Goal: Entertainment & Leisure: Consume media (video, audio)

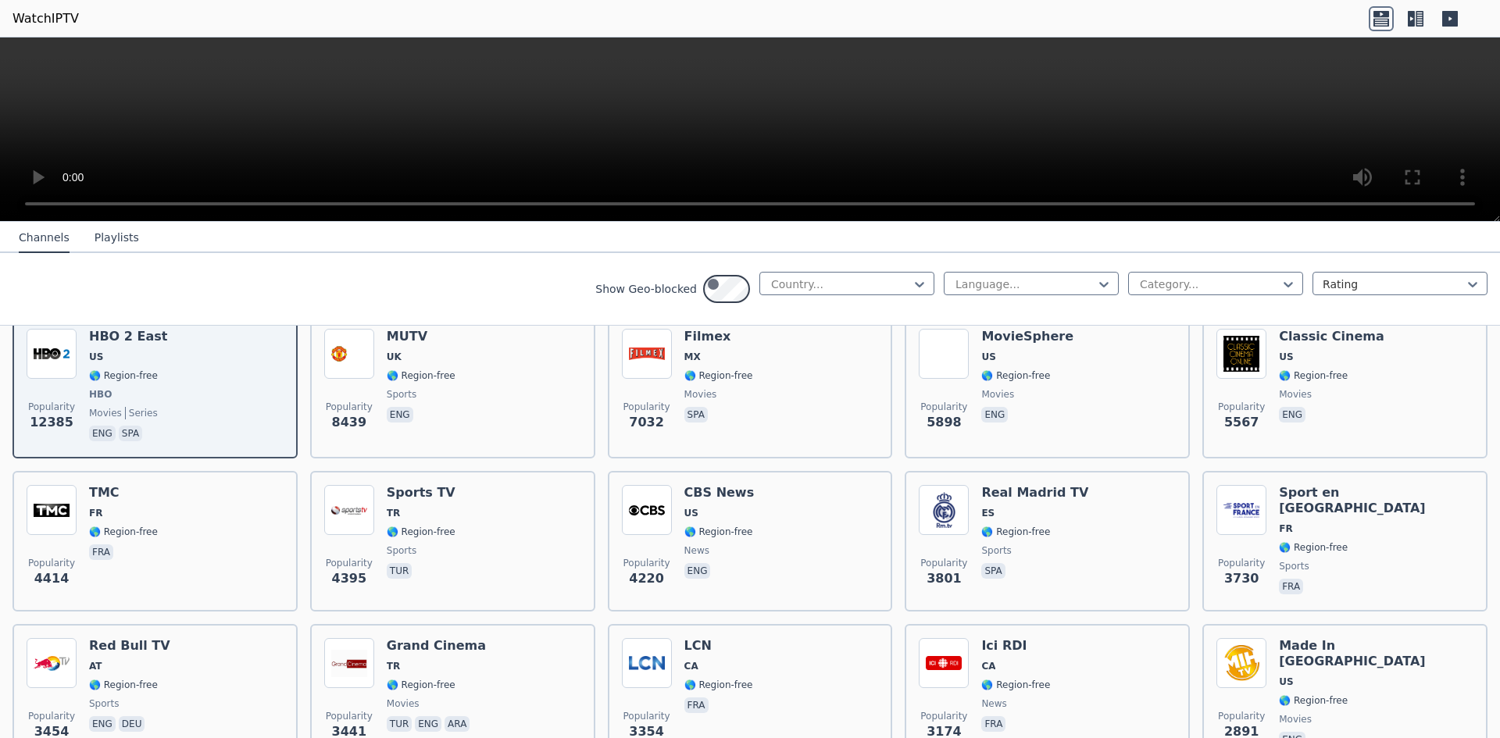
scroll to position [208, 0]
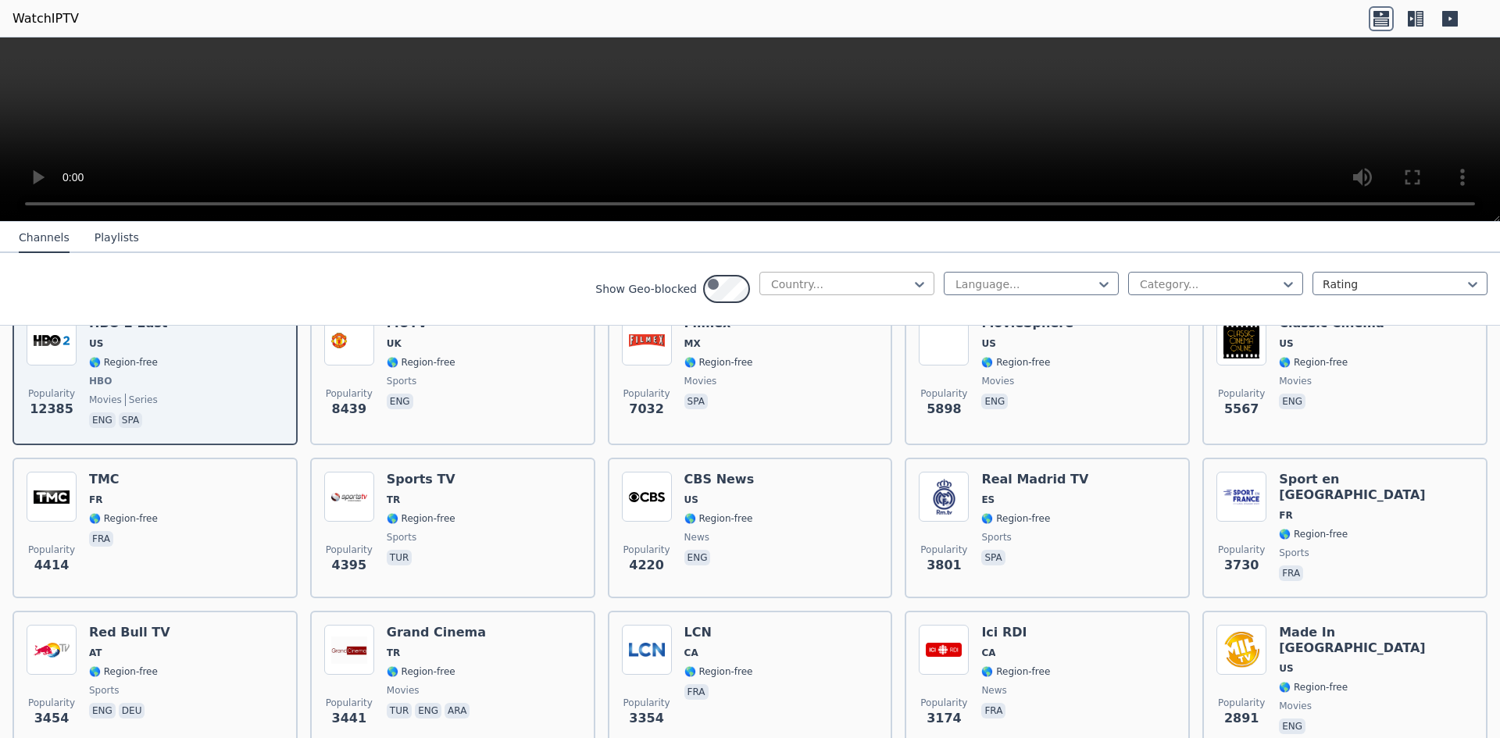
click at [770, 292] on div at bounding box center [841, 285] width 142 height 16
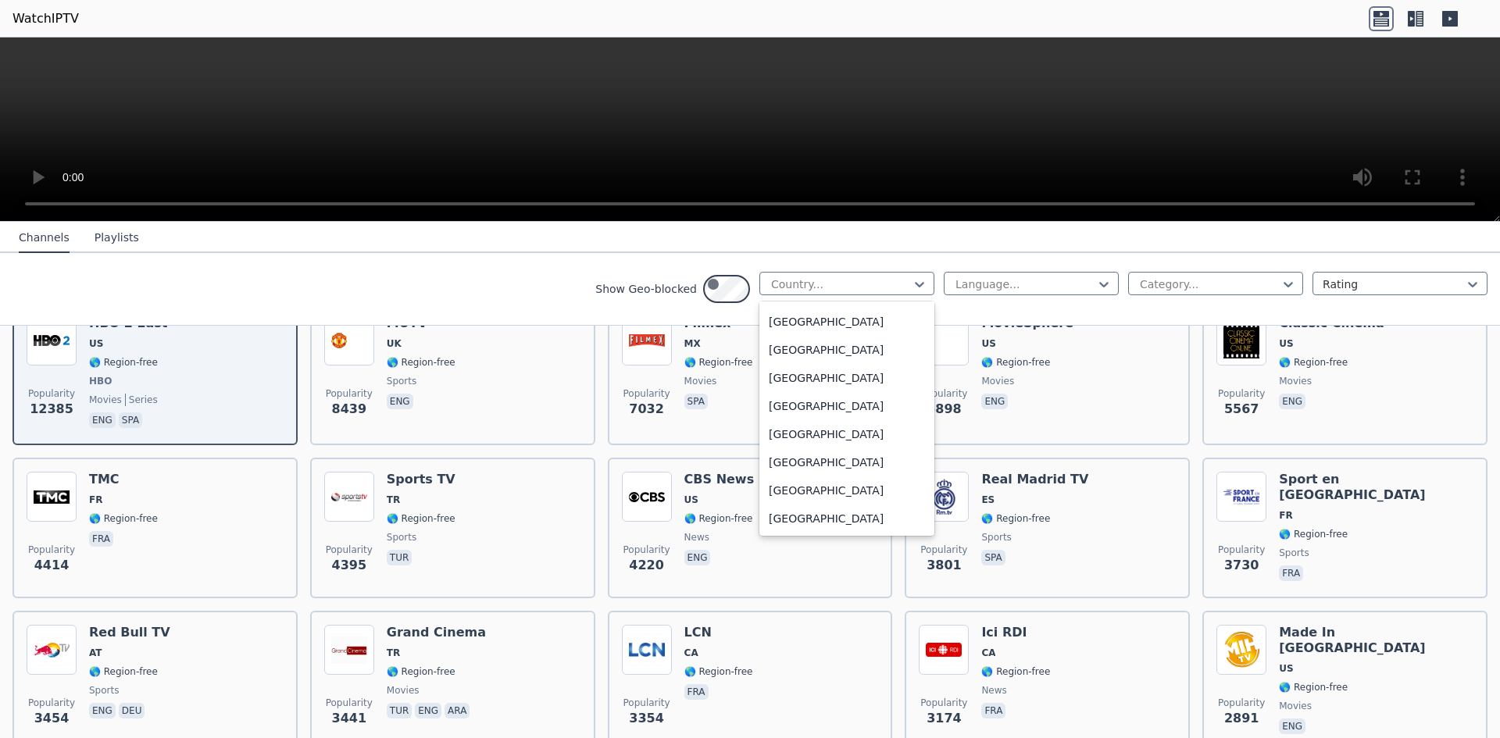
scroll to position [6930, 0]
click at [760, 252] on div "[GEOGRAPHIC_DATA]" at bounding box center [847, 237] width 175 height 28
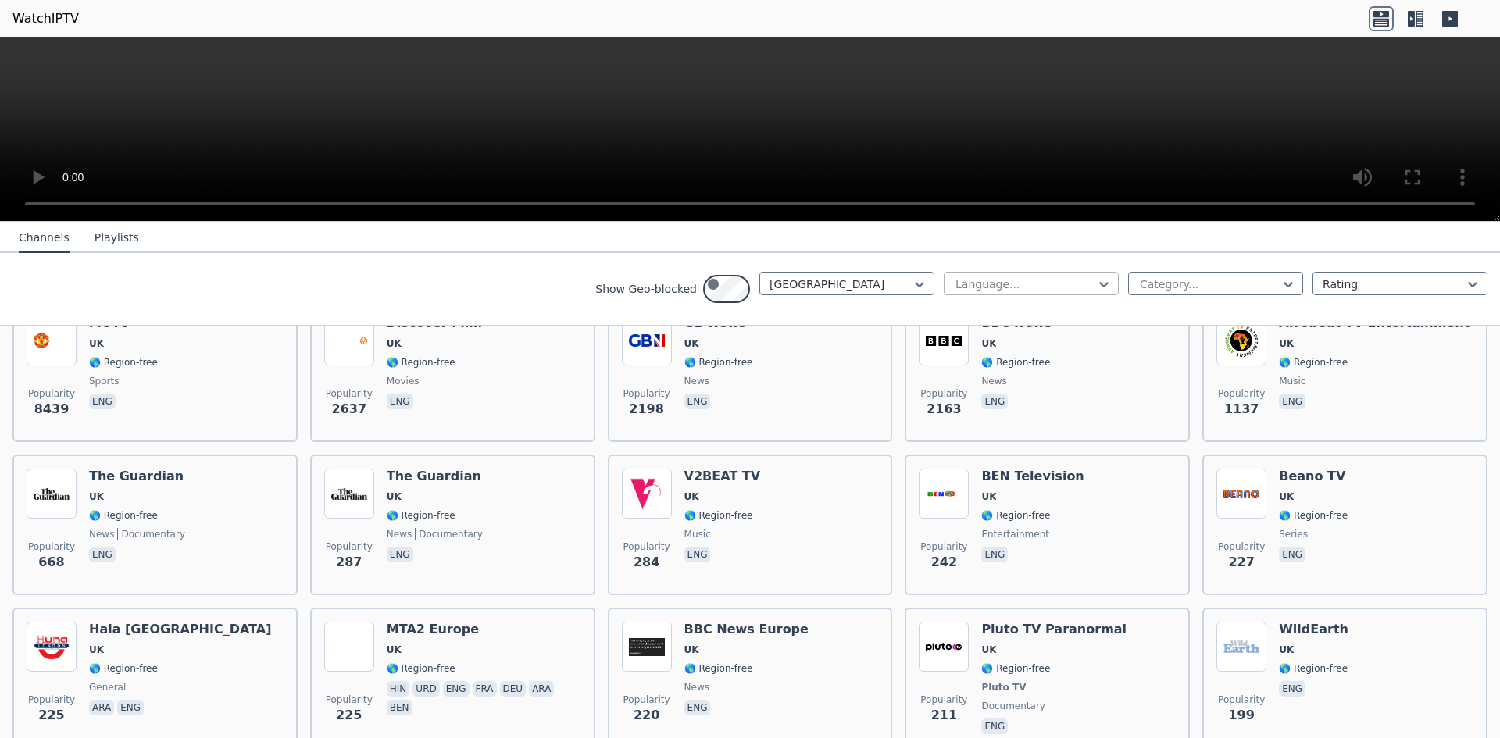
click at [954, 292] on div at bounding box center [1025, 285] width 142 height 16
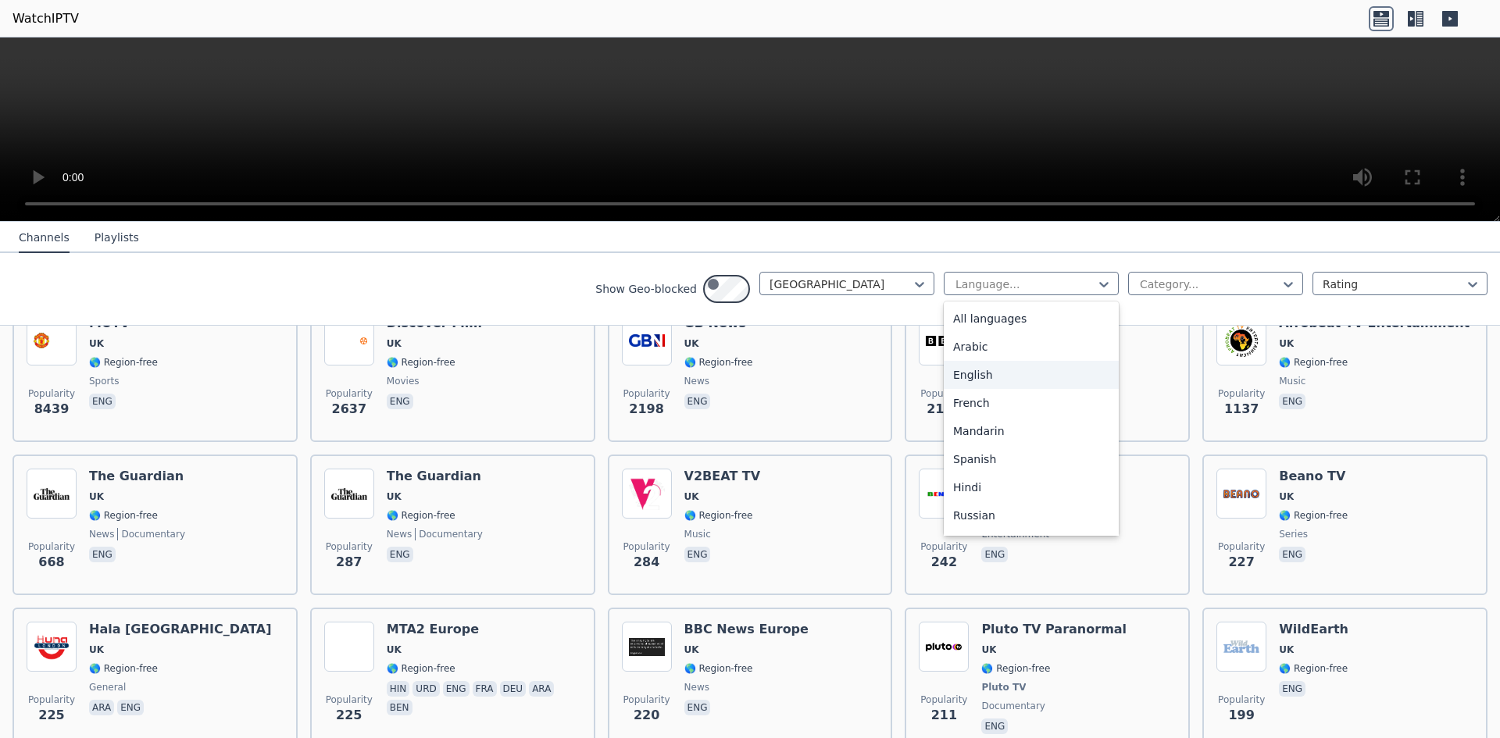
click at [944, 389] on div "English" at bounding box center [1031, 375] width 175 height 28
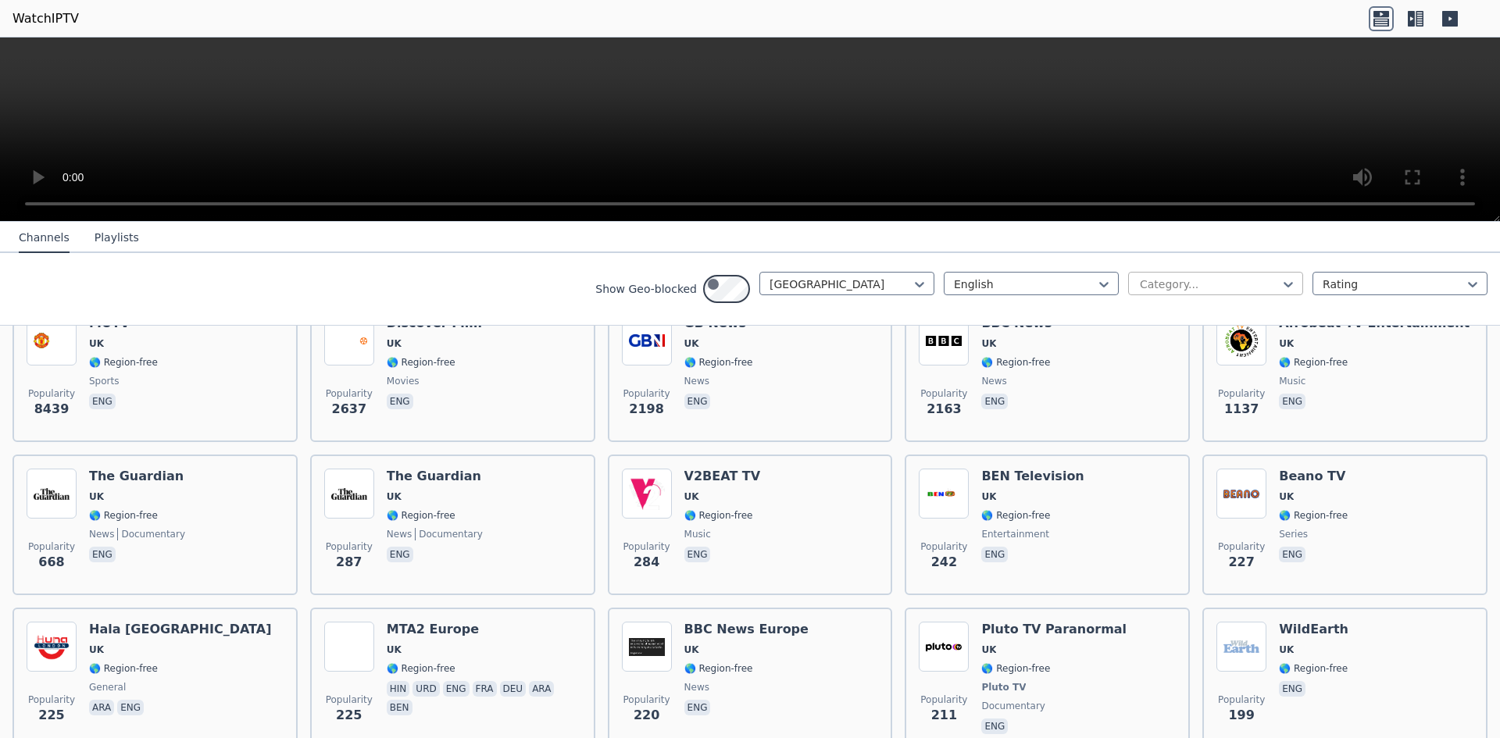
click at [1138, 292] on div at bounding box center [1209, 285] width 142 height 16
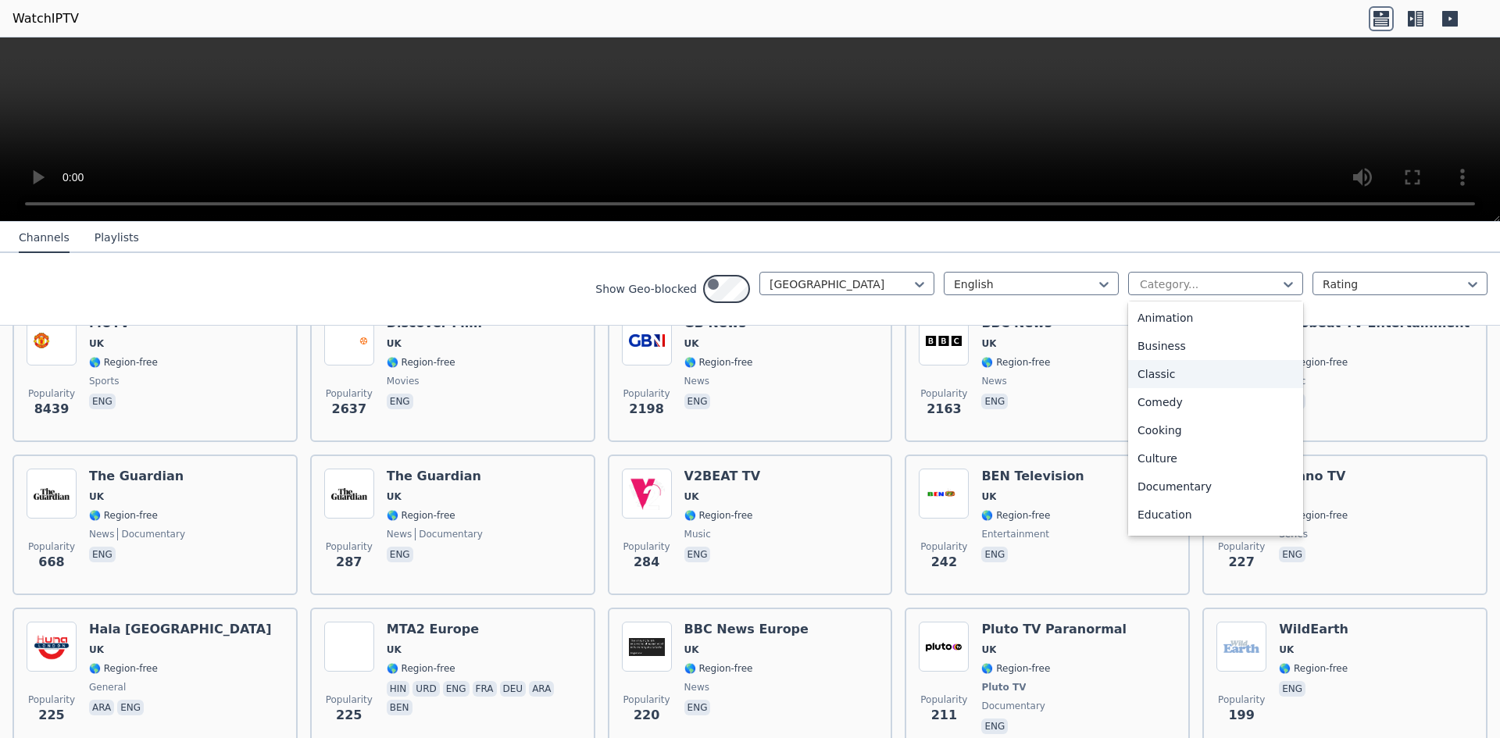
scroll to position [34, 0]
click at [1116, 253] on nav "Channels Playlists" at bounding box center [750, 237] width 1500 height 31
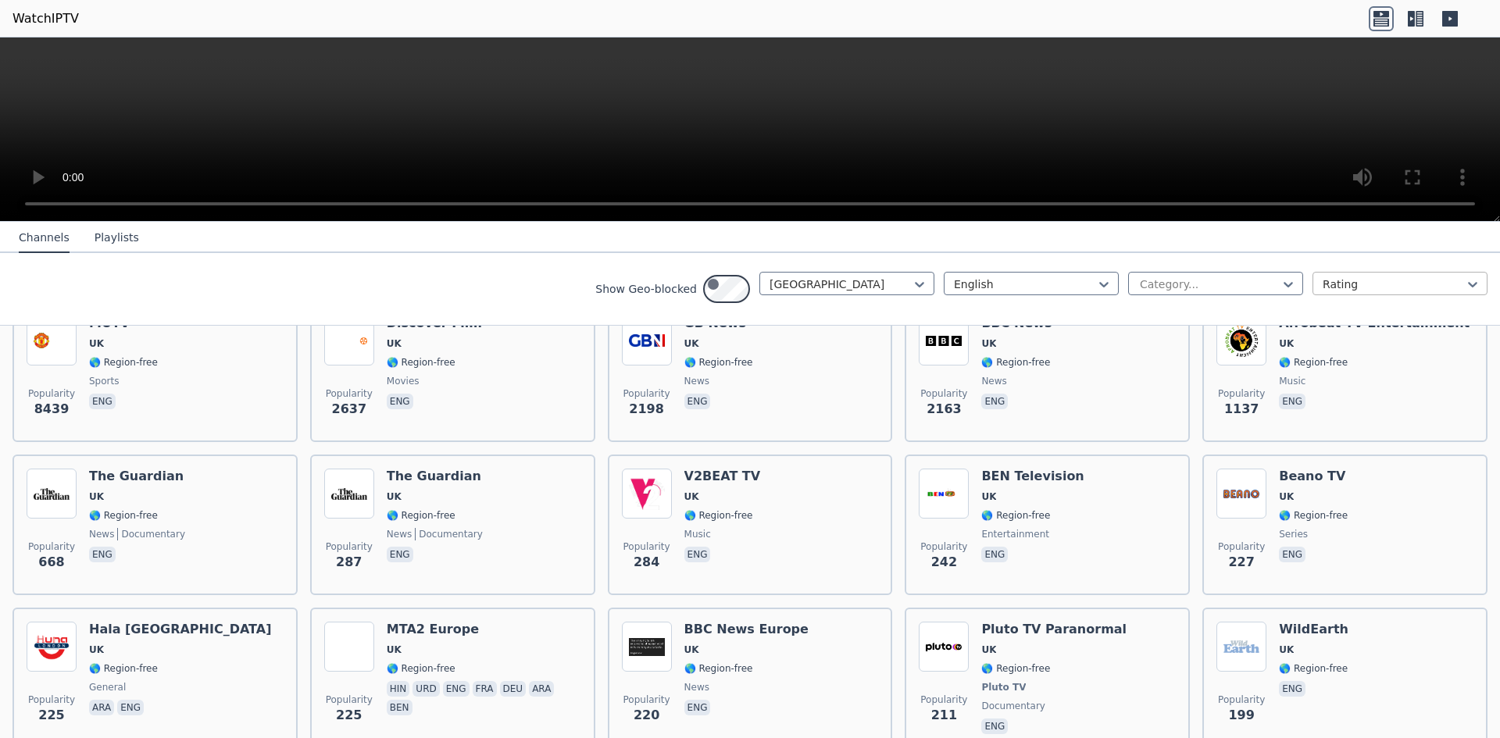
click at [1323, 292] on div at bounding box center [1394, 285] width 142 height 16
click at [1295, 326] on div "Show Geo-blocked [GEOGRAPHIC_DATA] English Category... 4 results available. Use…" at bounding box center [750, 289] width 1500 height 73
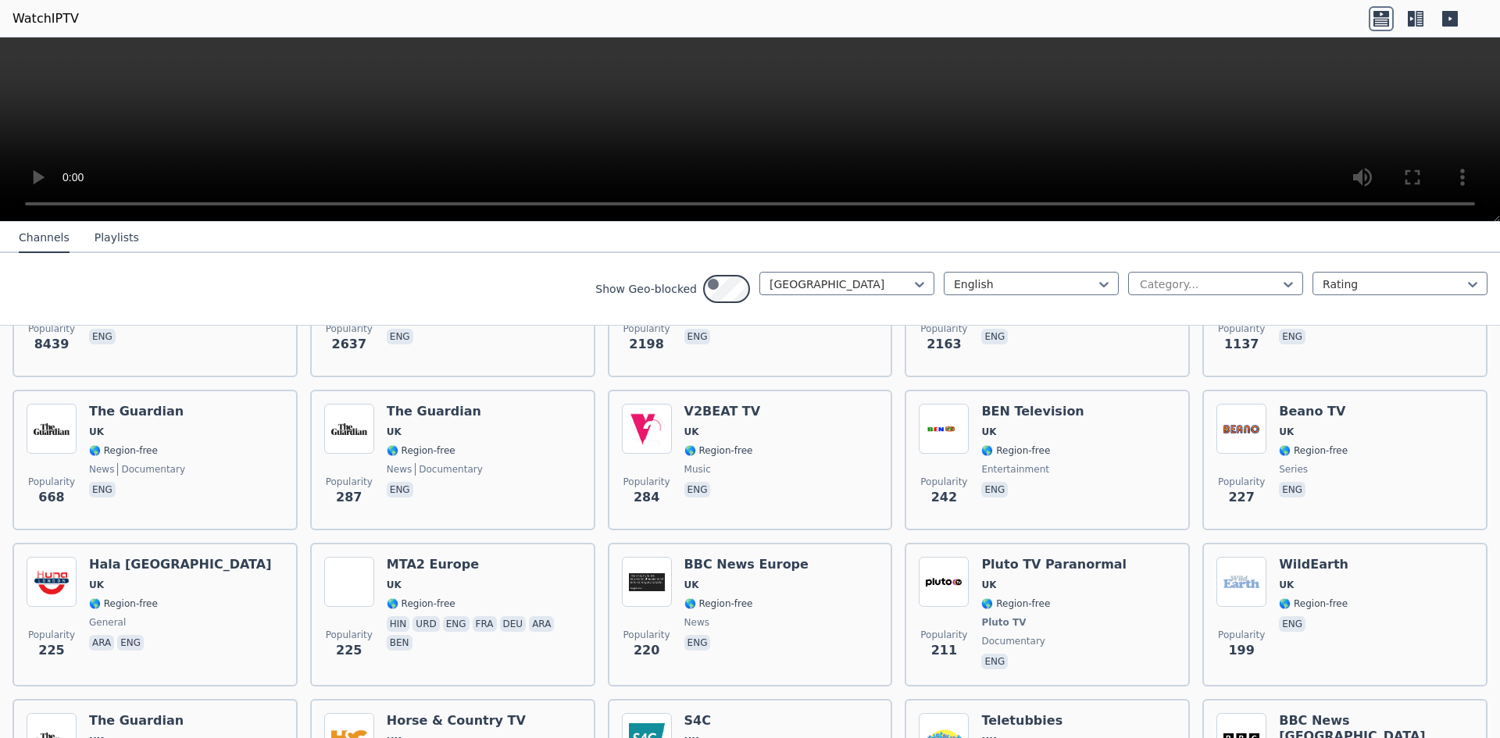
scroll to position [270, 0]
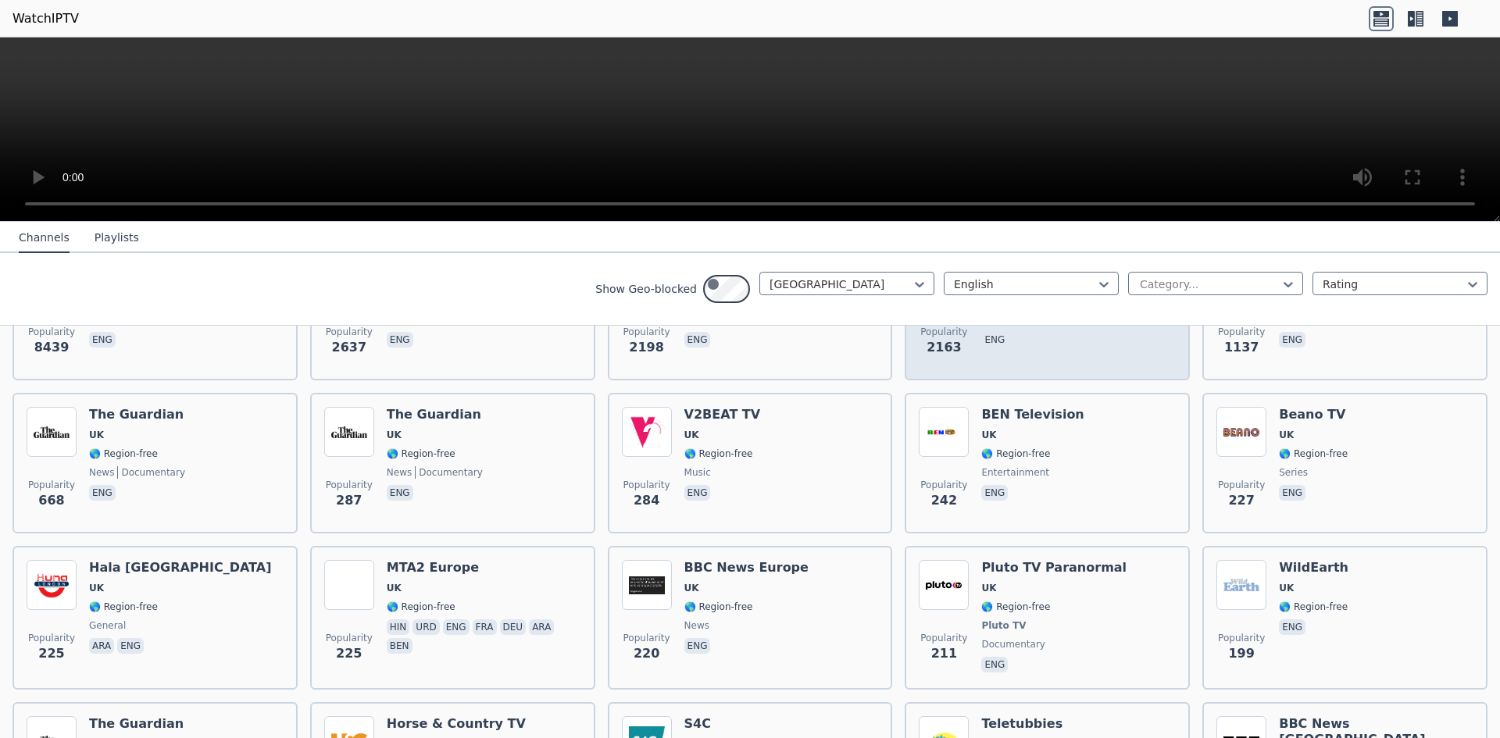
click at [969, 304] on img at bounding box center [944, 279] width 50 height 50
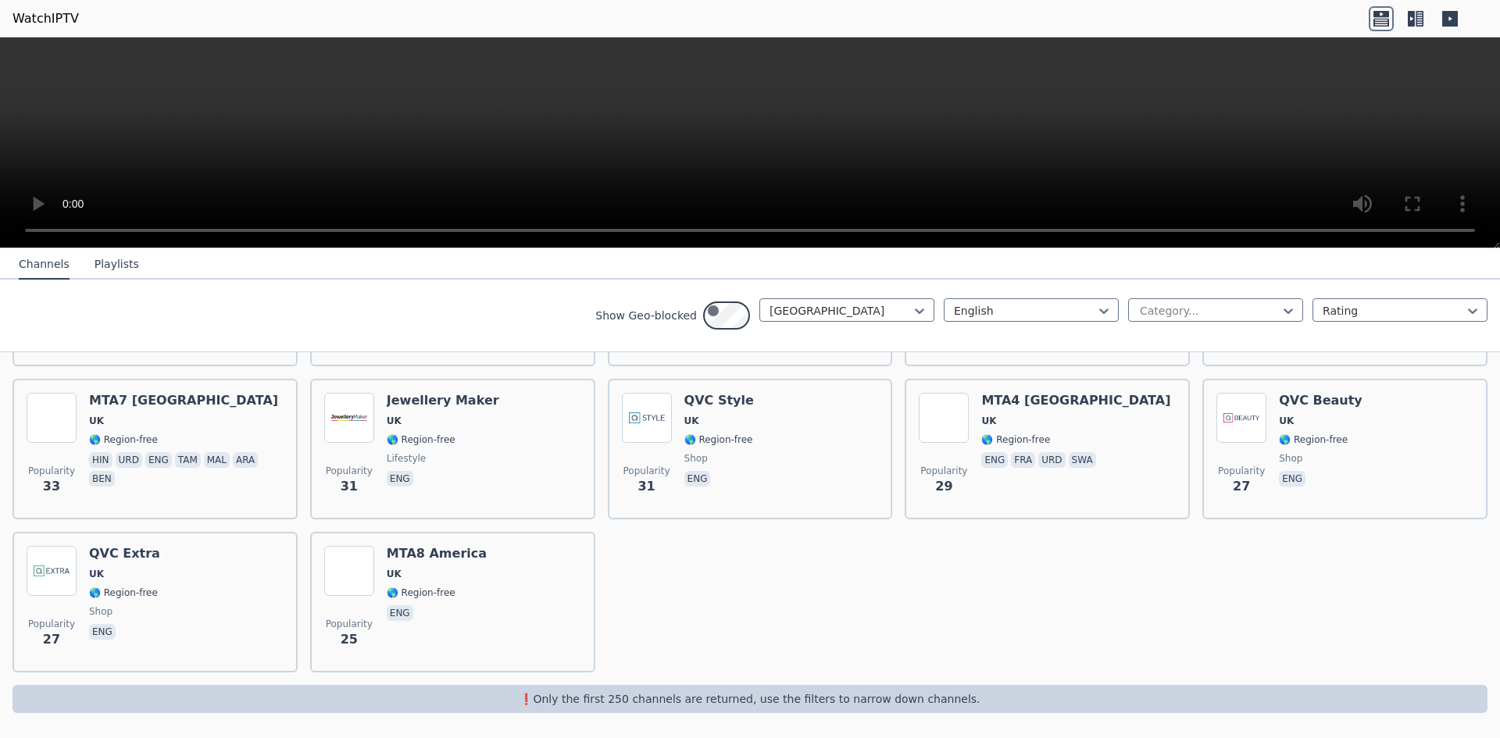
scroll to position [1822, 0]
click at [753, 121] on span "UK" at bounding box center [718, 115] width 69 height 13
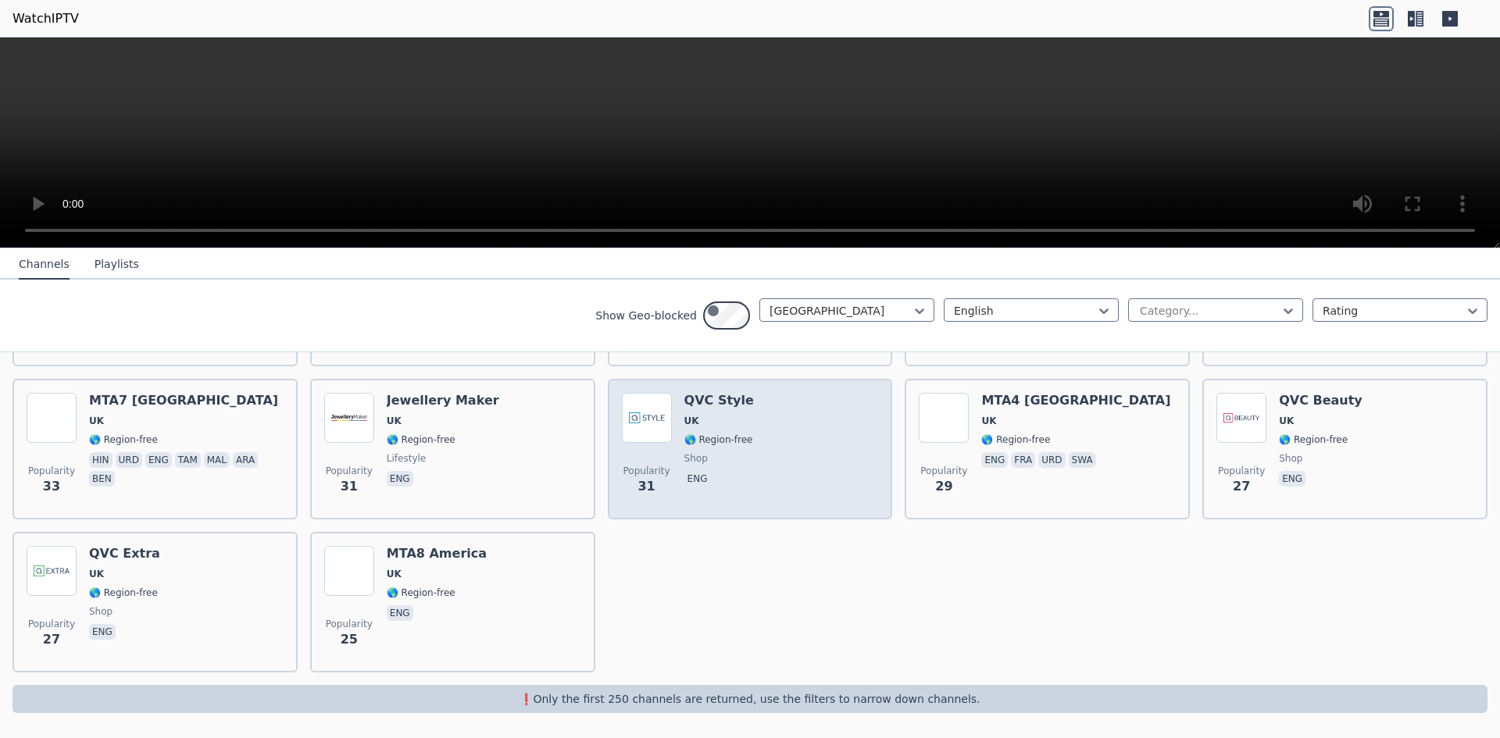
click at [853, 506] on div "Popularity 31 QVC Style UK 🌎 Region-free shop eng" at bounding box center [750, 449] width 257 height 113
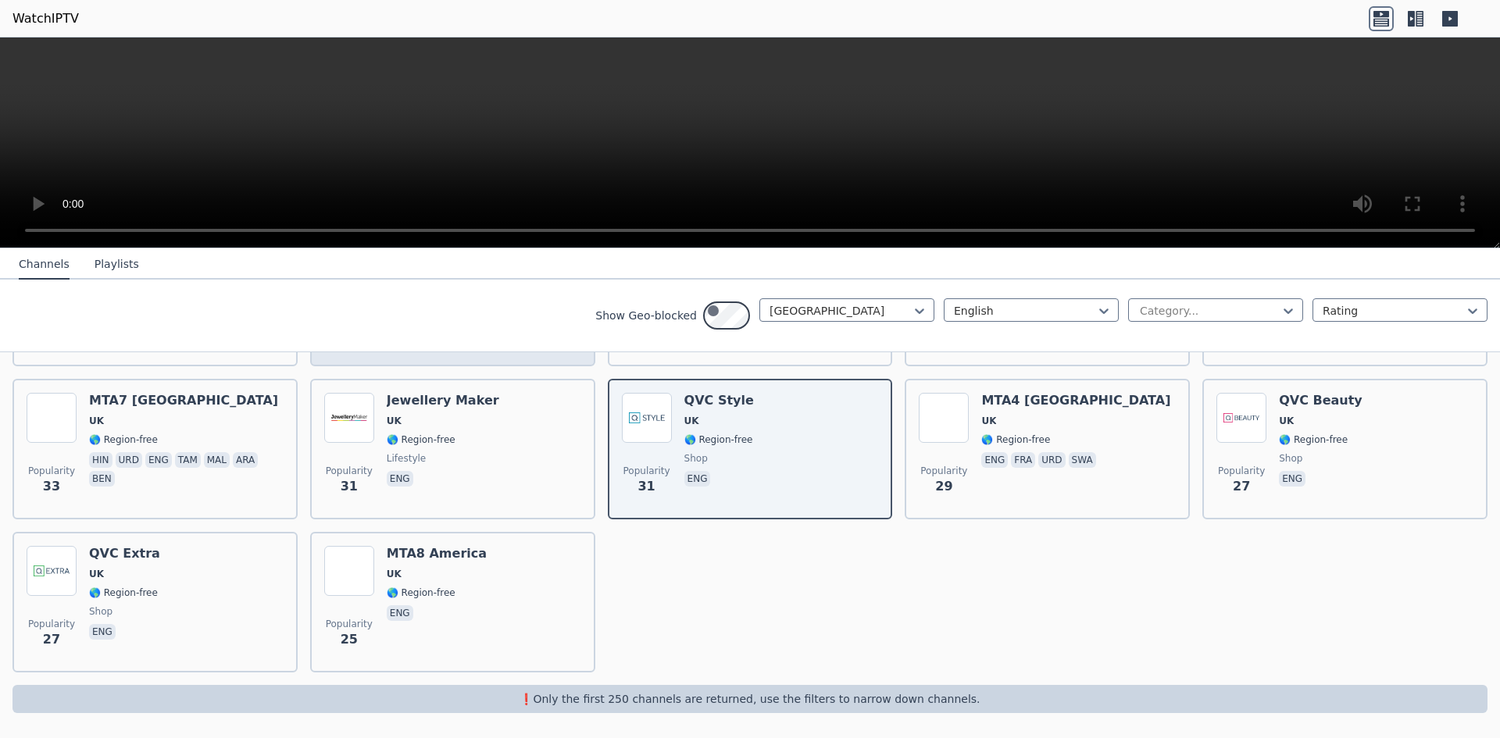
click at [538, 352] on div "Popularity 37 Wonder UK 🌎 Region-free eng" at bounding box center [452, 296] width 257 height 113
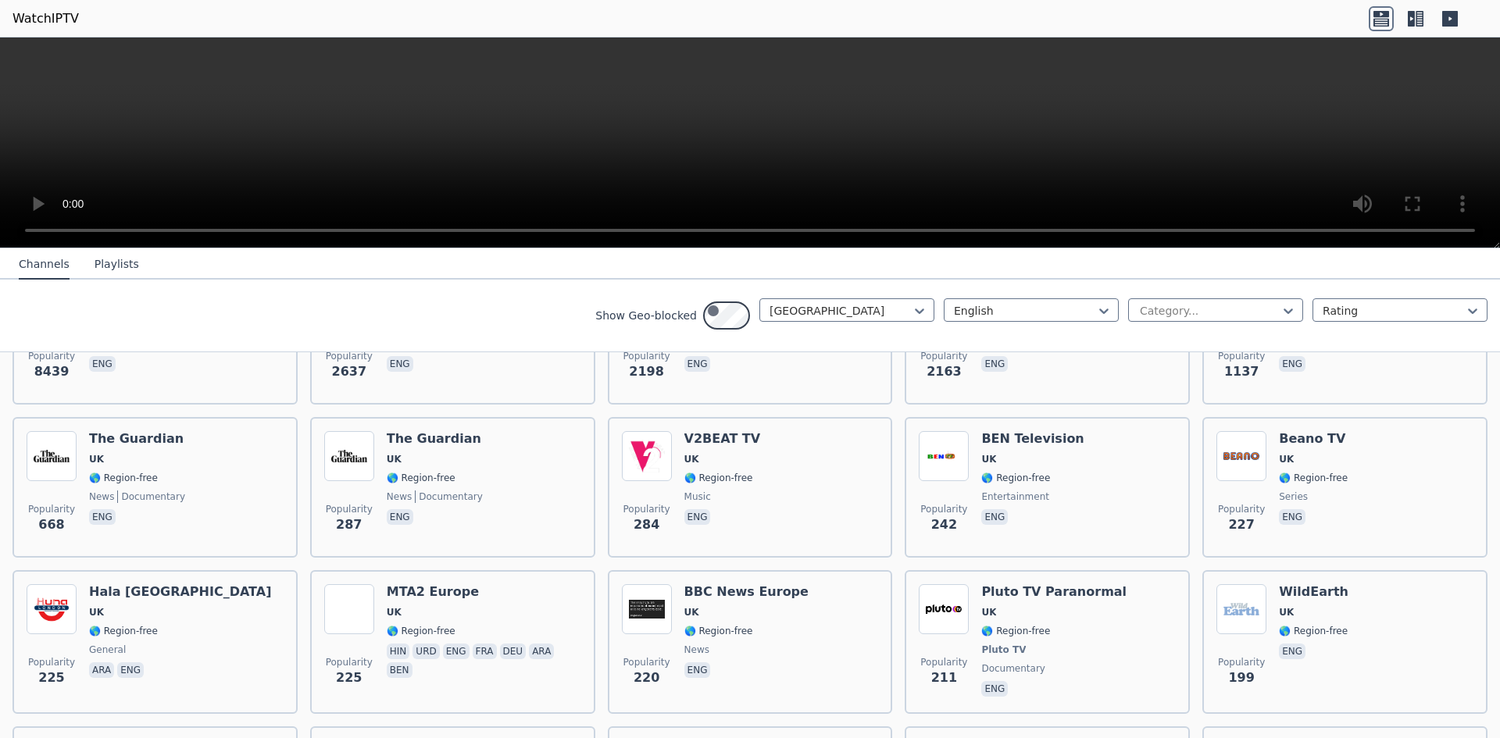
scroll to position [263, 0]
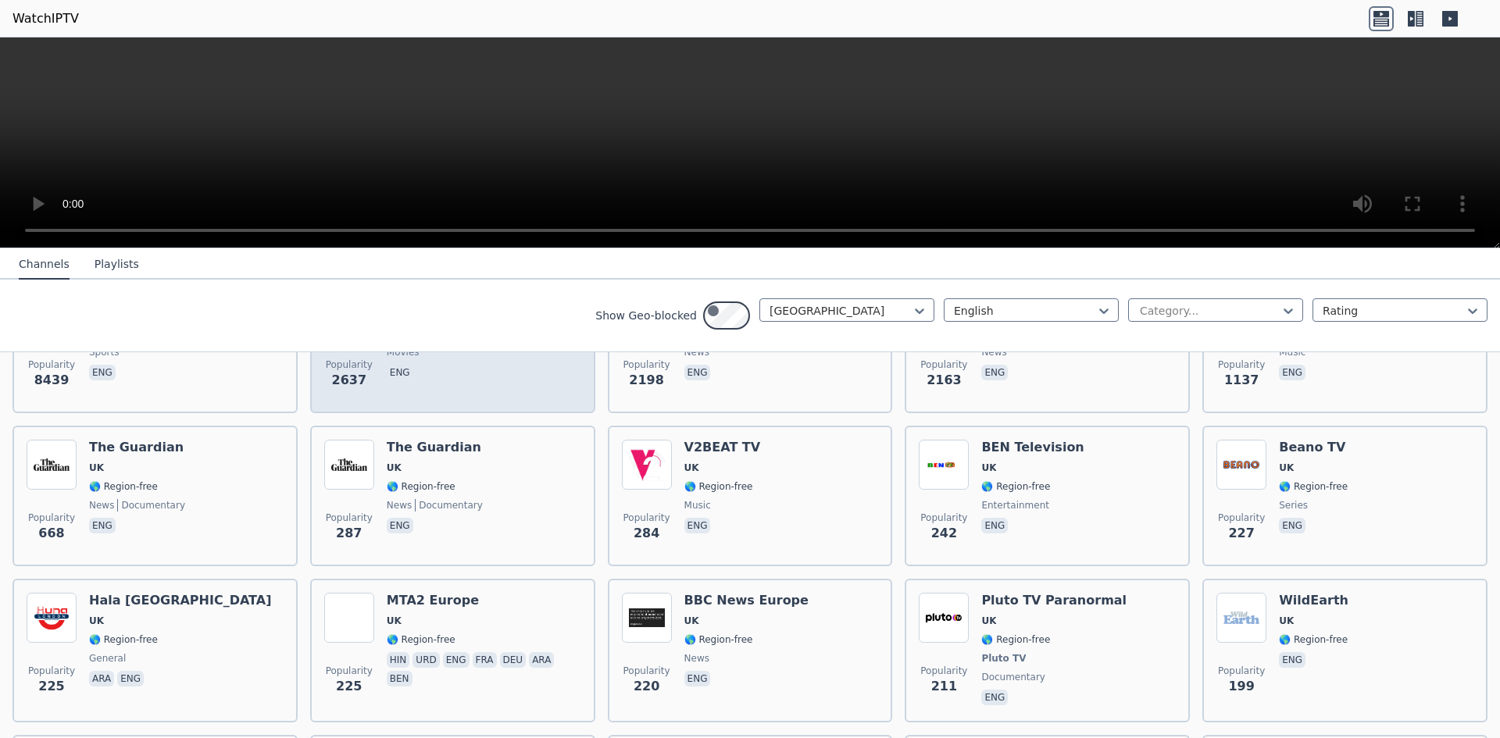
click at [482, 384] on span "eng" at bounding box center [434, 374] width 95 height 19
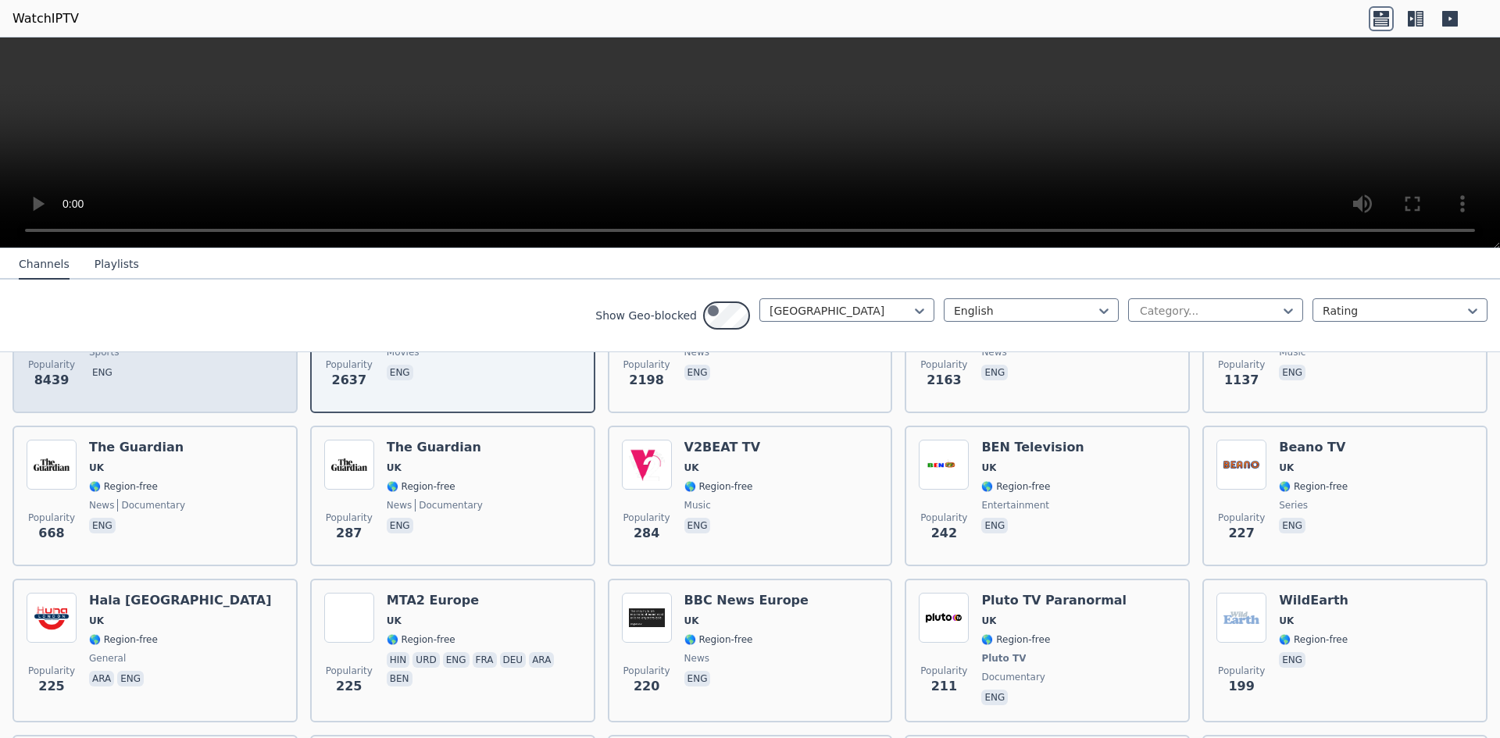
click at [240, 399] on div "Popularity 8439 MUTV [GEOGRAPHIC_DATA] 🌎 Region-free sports eng" at bounding box center [155, 343] width 257 height 113
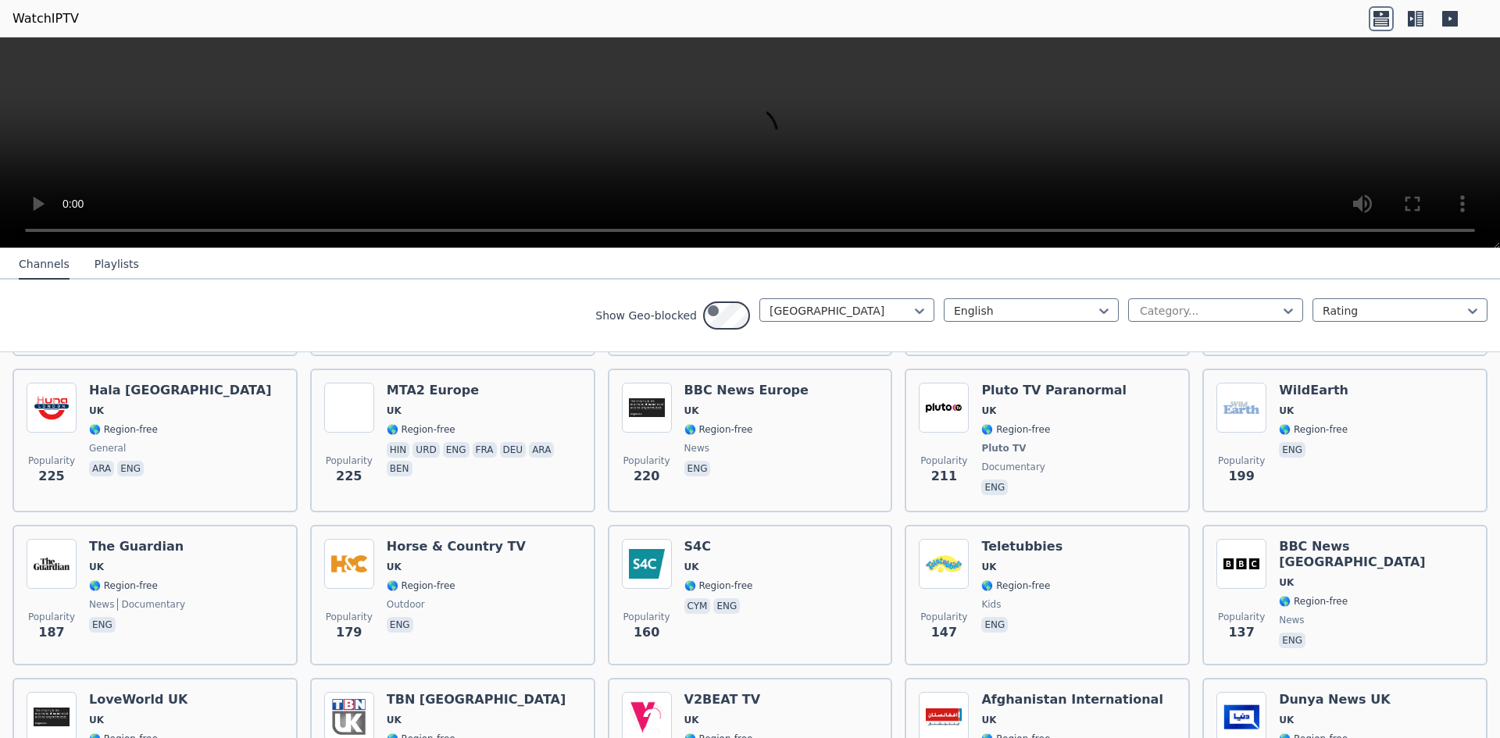
scroll to position [477, 0]
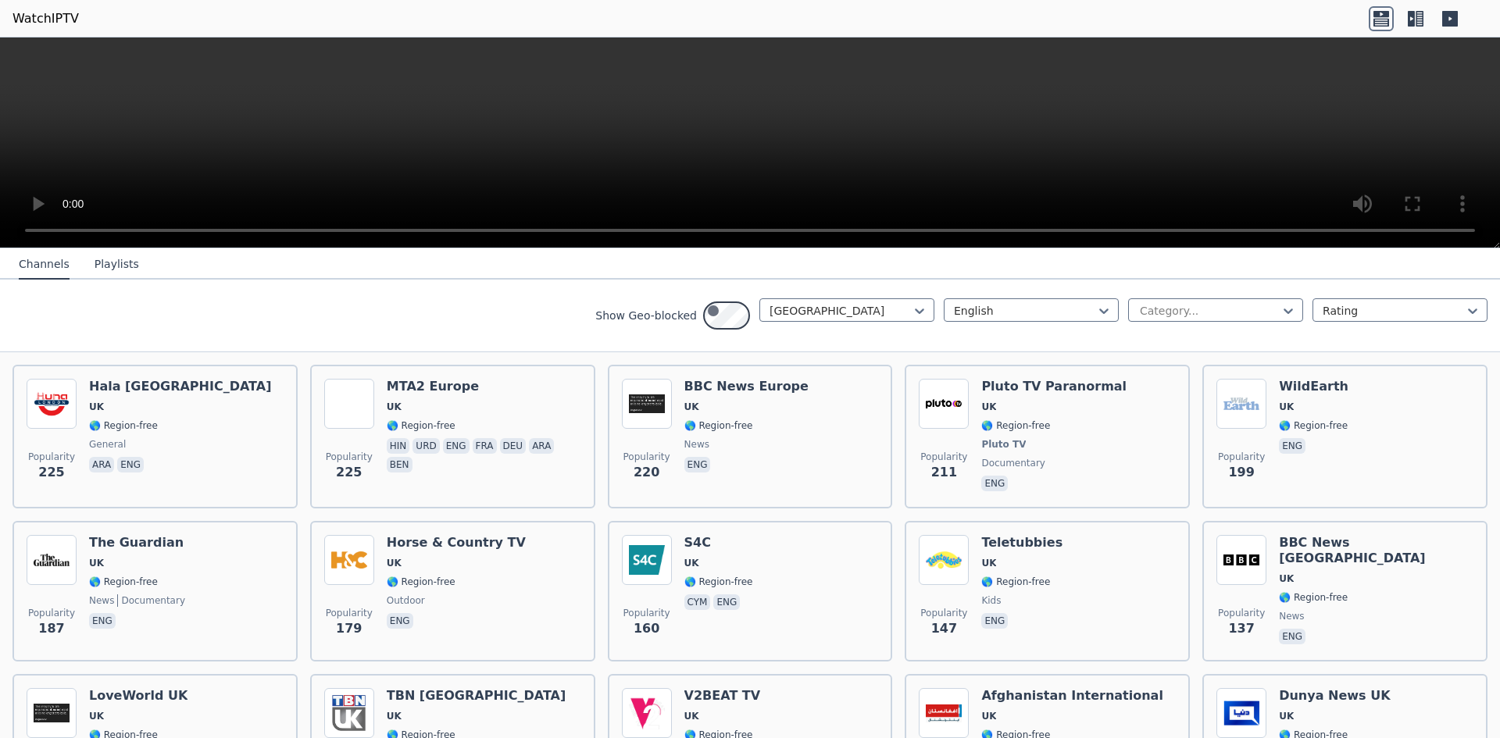
click at [761, 298] on span "music" at bounding box center [722, 291] width 77 height 13
click at [1084, 323] on span "eng" at bounding box center [1032, 313] width 102 height 19
click at [1348, 323] on span "eng" at bounding box center [1313, 313] width 69 height 19
click at [1138, 319] on div at bounding box center [1209, 311] width 142 height 16
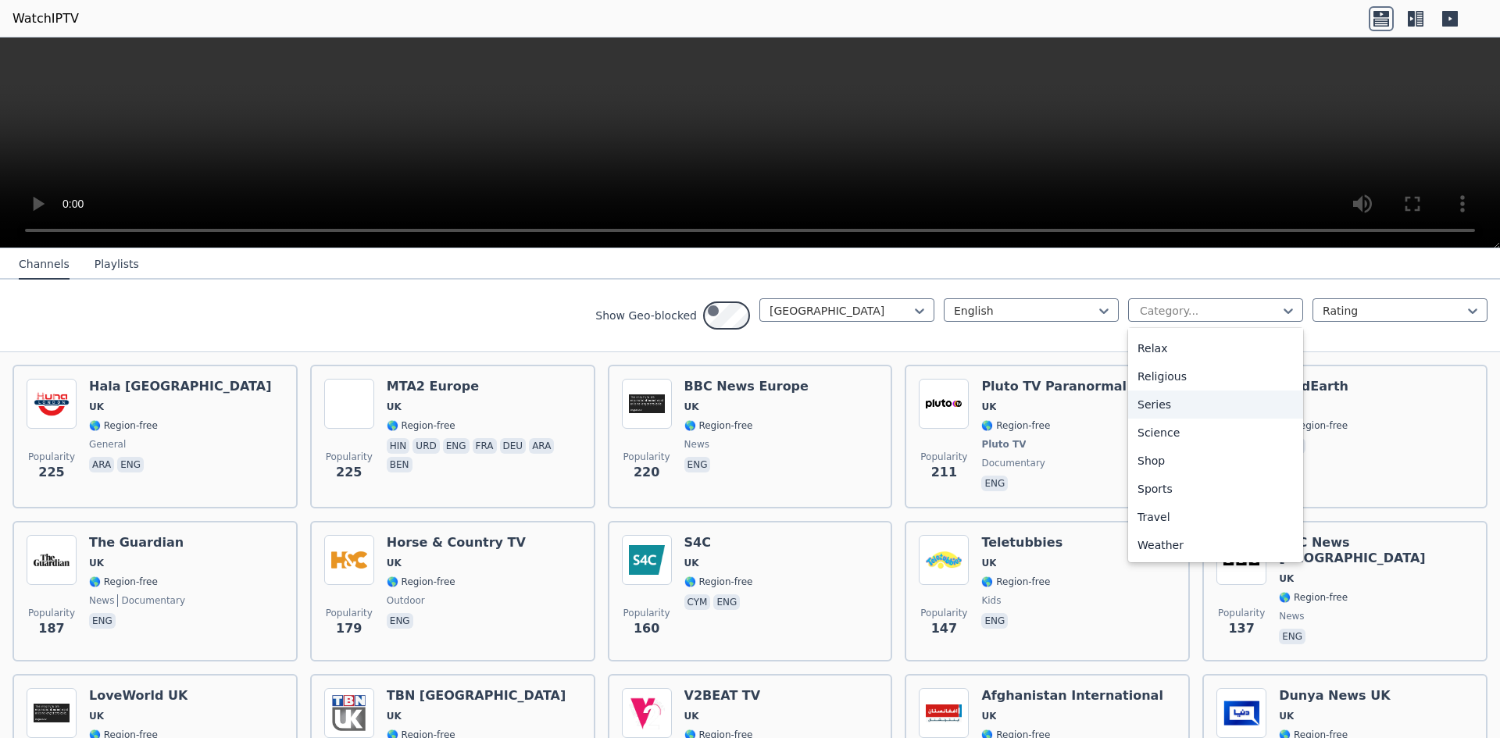
scroll to position [681, 0]
click at [1128, 419] on div "Series" at bounding box center [1215, 405] width 175 height 28
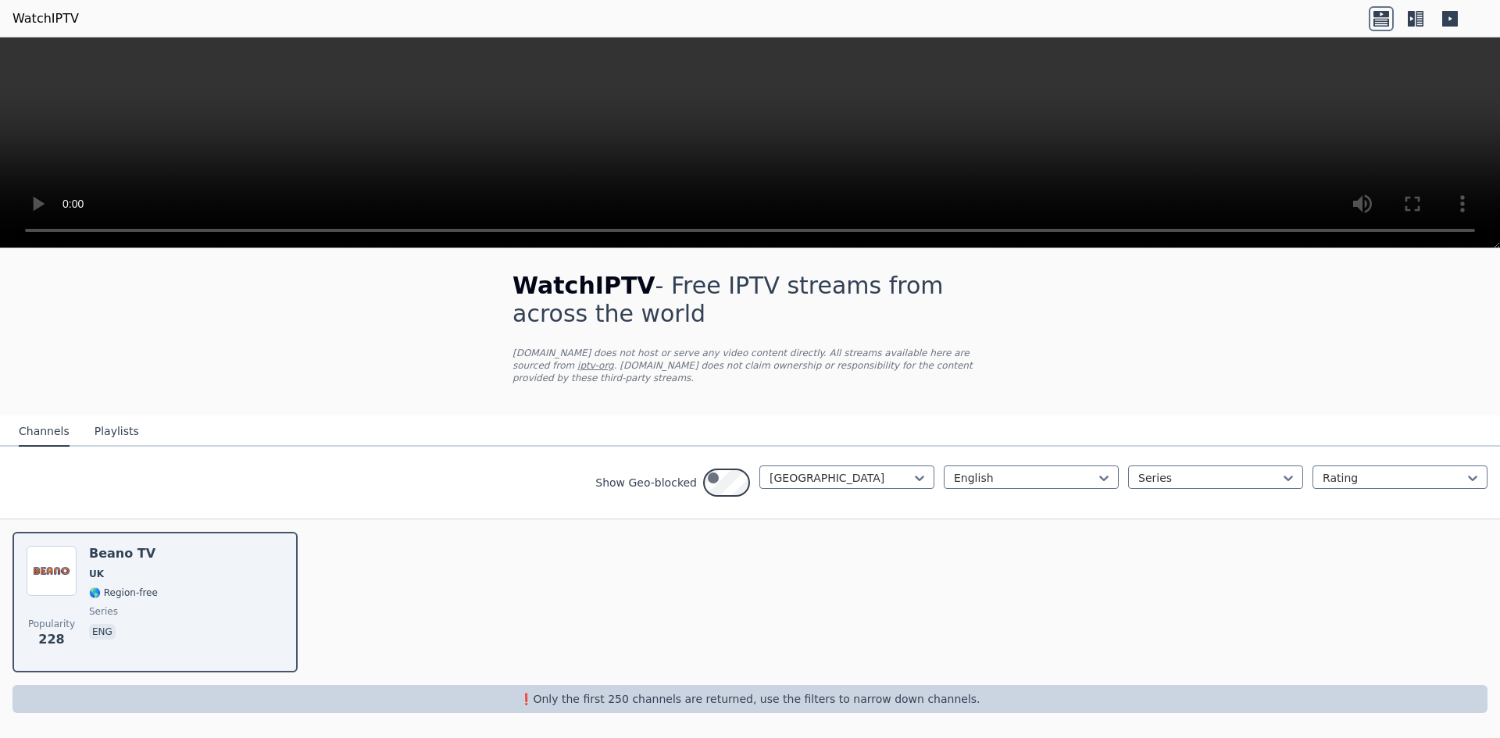
scroll to position [251, 0]
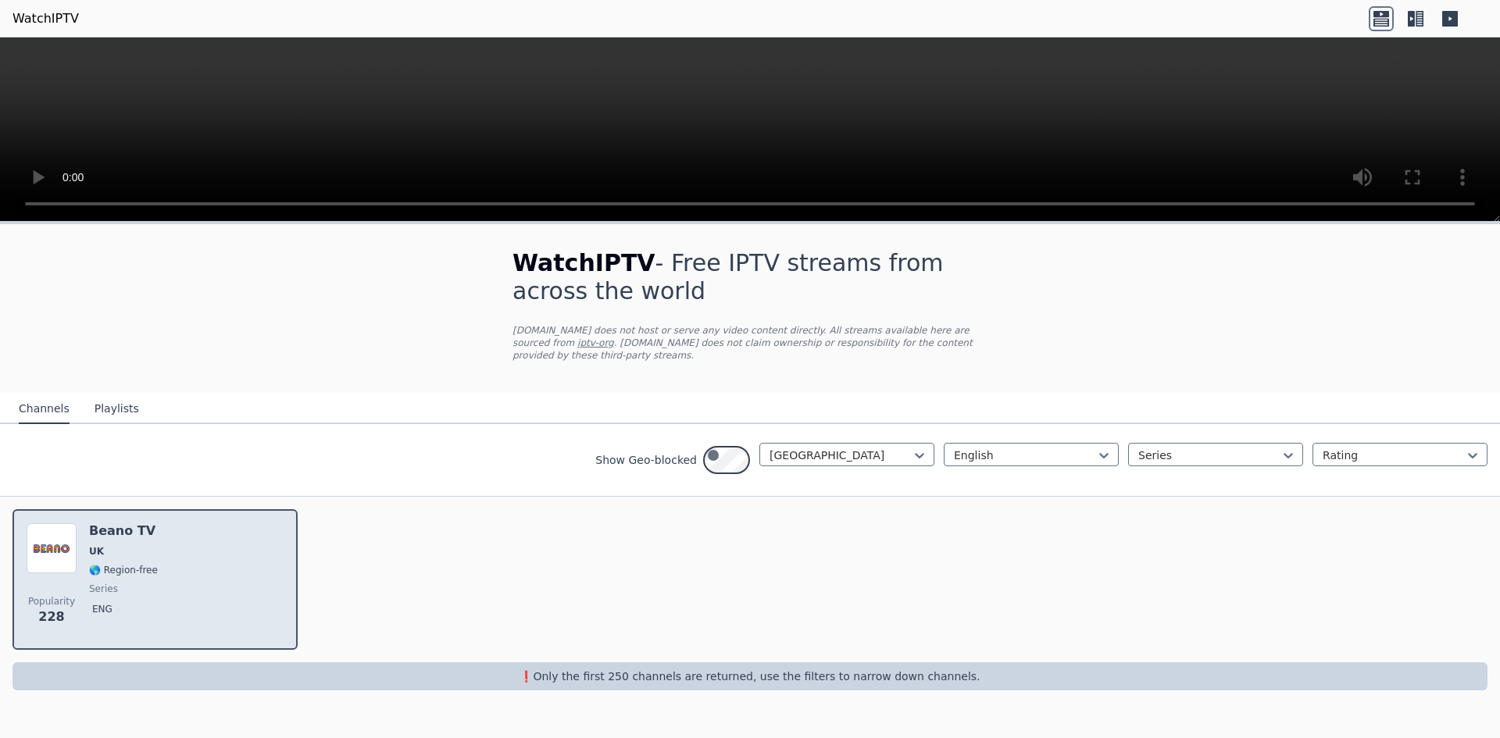
click at [228, 636] on div "Popularity 228 Beano TV UK 🌎 Region-free series eng" at bounding box center [155, 580] width 257 height 113
click at [252, 636] on div "Popularity 228 Beano TV UK 🌎 Region-free series eng" at bounding box center [155, 580] width 257 height 113
